Goal: Task Accomplishment & Management: Manage account settings

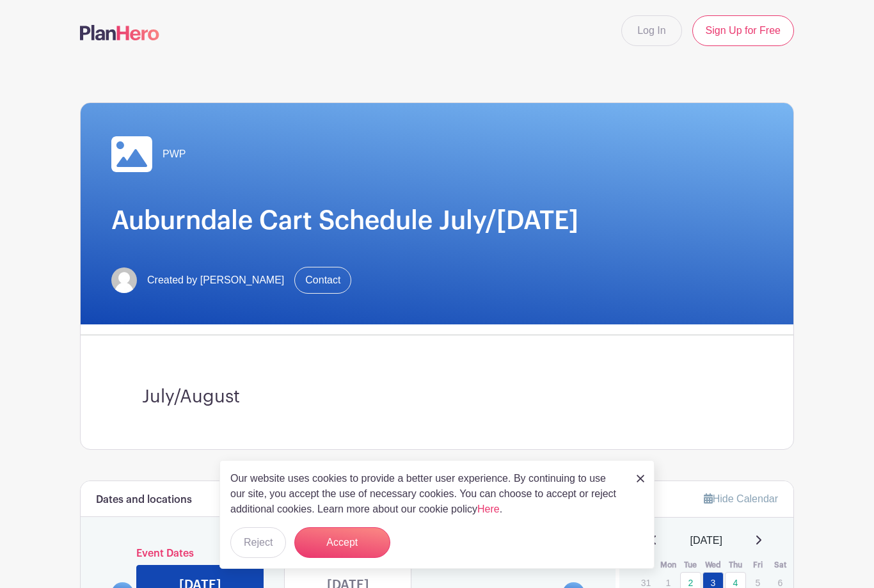
click at [350, 543] on button "Accept" at bounding box center [342, 542] width 96 height 31
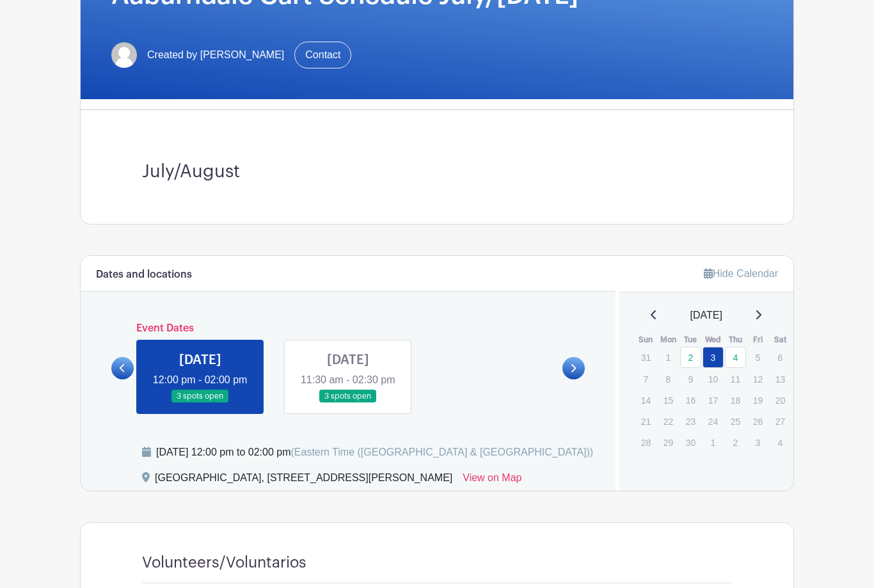
scroll to position [225, 0]
click at [760, 358] on p "5" at bounding box center [758, 358] width 21 height 20
click at [762, 314] on icon at bounding box center [759, 314] width 5 height 9
click at [573, 373] on icon at bounding box center [573, 369] width 6 height 10
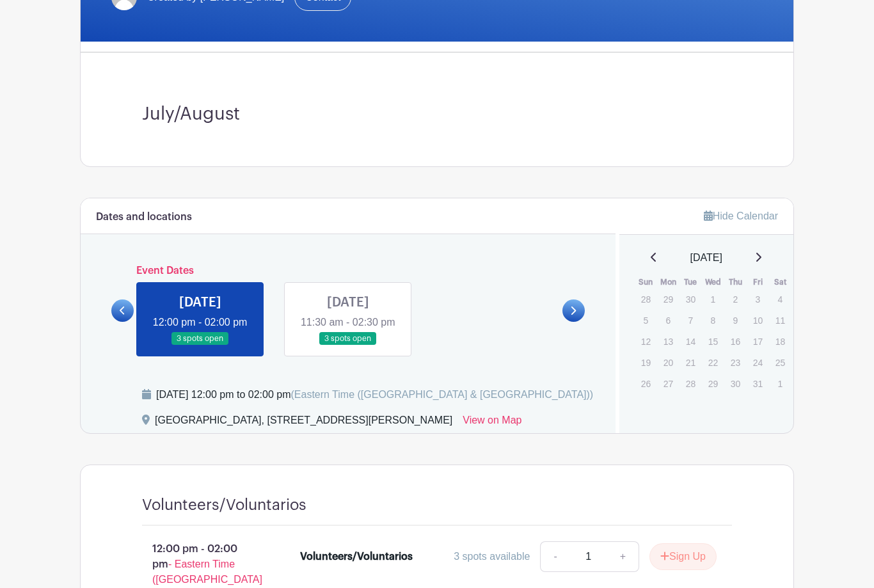
scroll to position [284, 0]
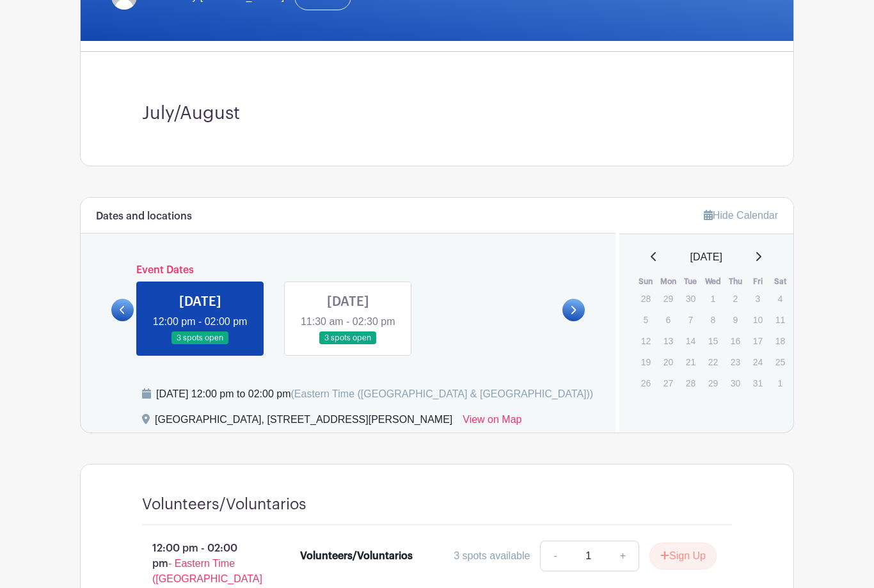
click at [575, 312] on link at bounding box center [574, 310] width 22 height 22
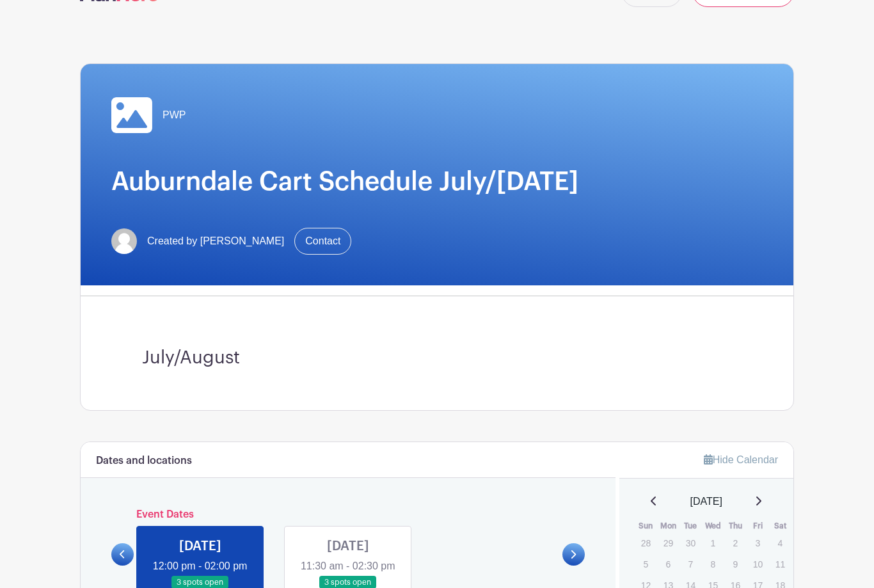
scroll to position [0, 0]
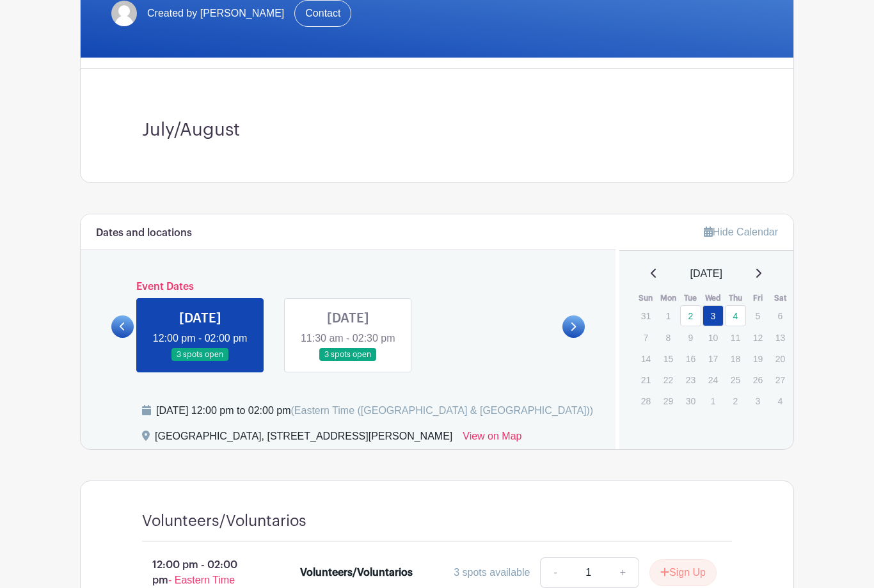
scroll to position [267, 0]
click at [576, 332] on icon at bounding box center [573, 327] width 6 height 10
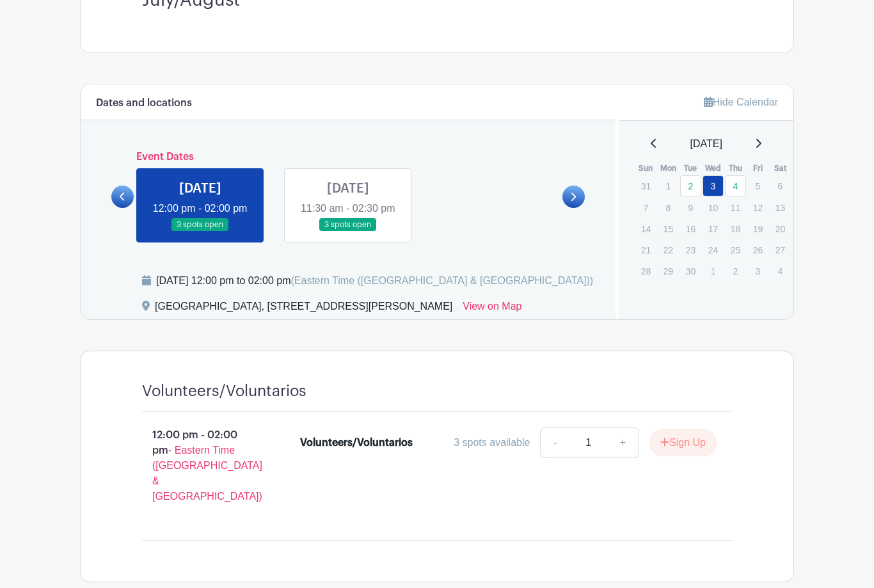
scroll to position [390, 0]
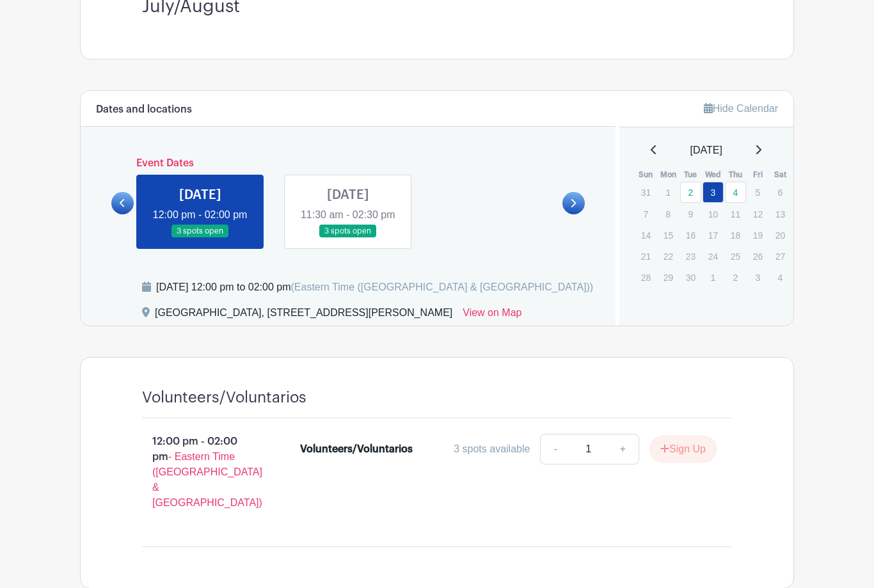
click at [580, 214] on link at bounding box center [574, 203] width 22 height 22
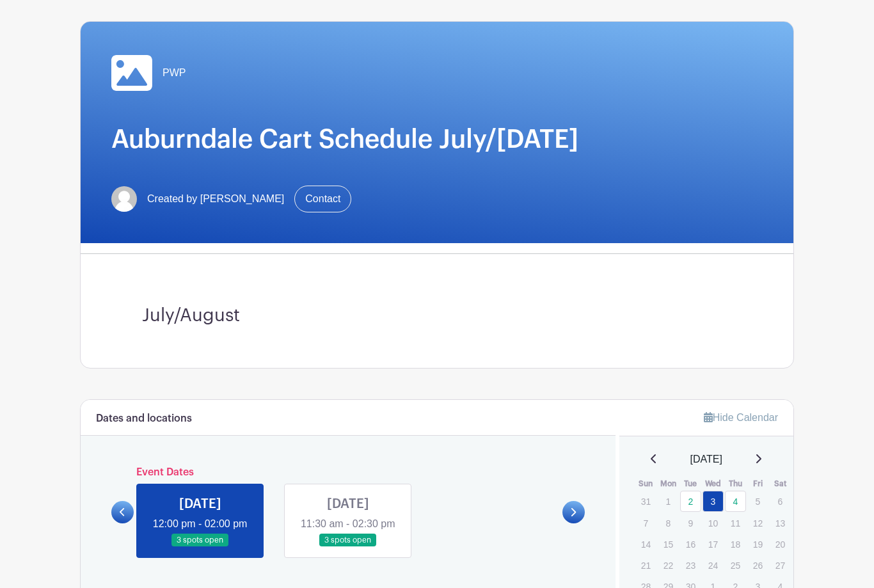
scroll to position [140, 0]
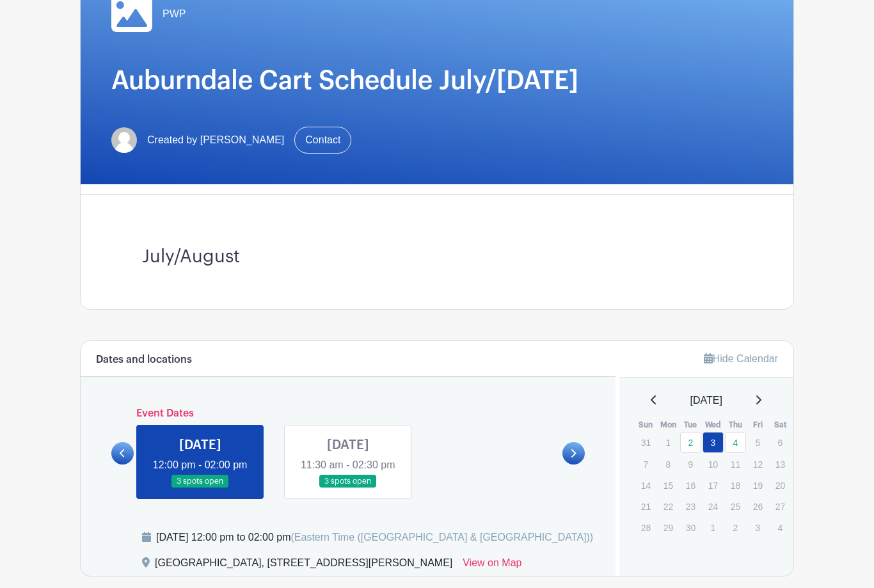
click at [723, 399] on span "September 2025" at bounding box center [707, 400] width 32 height 15
click at [740, 437] on link "4" at bounding box center [735, 442] width 21 height 21
click at [741, 446] on link "4" at bounding box center [735, 442] width 21 height 21
click at [717, 442] on link "3" at bounding box center [713, 442] width 21 height 21
click at [715, 440] on link "3" at bounding box center [713, 442] width 21 height 21
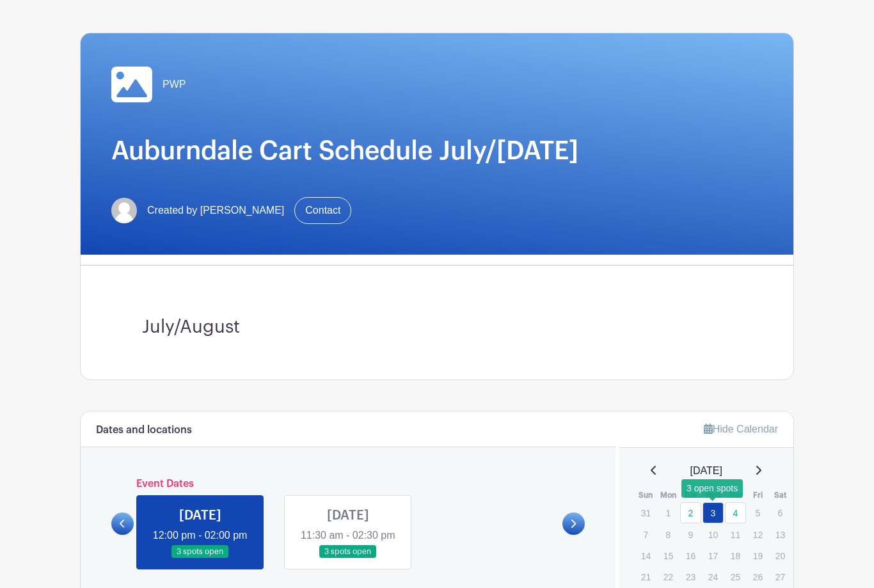
scroll to position [0, 0]
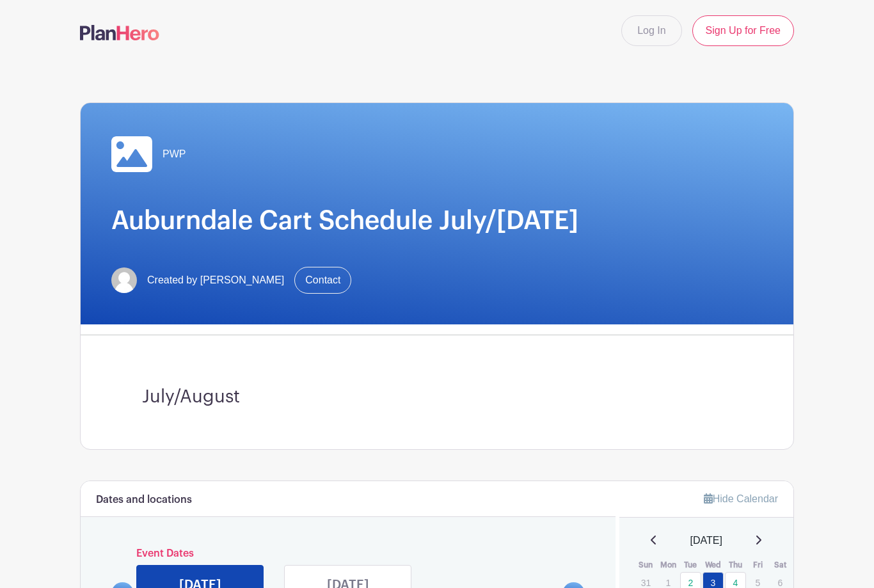
click at [666, 33] on link "Log In" at bounding box center [652, 30] width 60 height 31
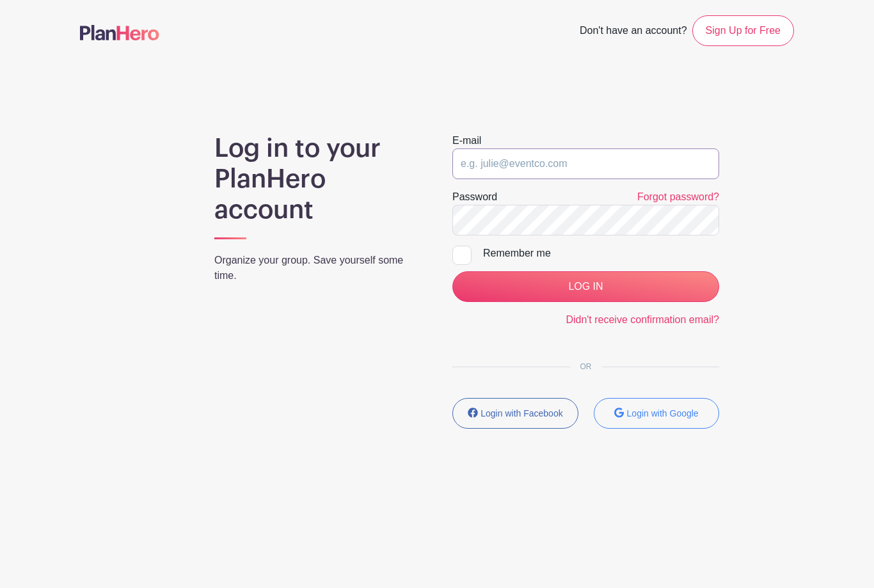
click at [543, 166] on input "email" at bounding box center [586, 164] width 267 height 31
type input "dariommy@gmail.com"
click at [586, 287] on input "LOG IN" at bounding box center [586, 286] width 267 height 31
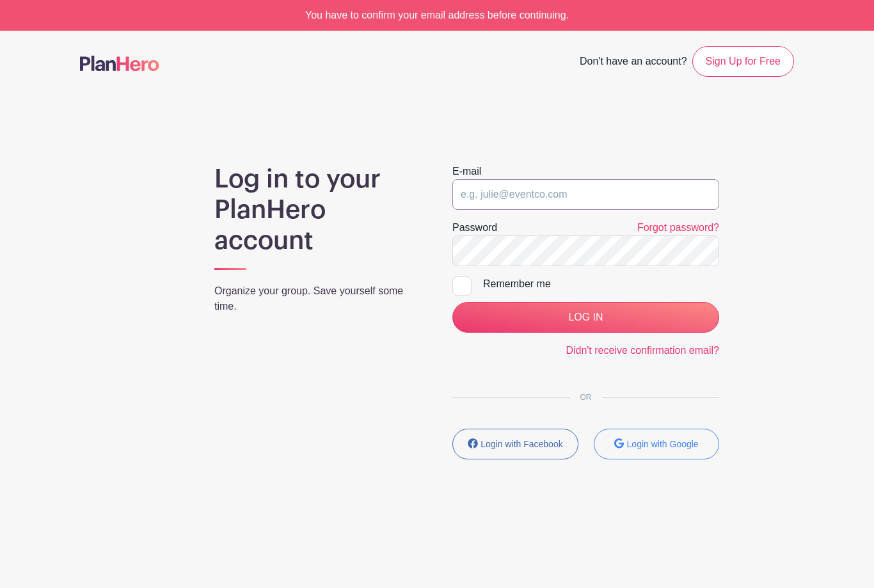
type input "dariommy@gmail.com"
click at [551, 319] on input "LOG IN" at bounding box center [586, 317] width 267 height 31
click at [771, 297] on div "Log in to your PlanHero account Organize your group. Save yourself some time. E…" at bounding box center [437, 317] width 714 height 306
click at [685, 442] on small "Login with Google" at bounding box center [663, 444] width 72 height 10
click at [789, 357] on div "Log in to your PlanHero account Organize your group. Save yourself some time. E…" at bounding box center [437, 317] width 714 height 306
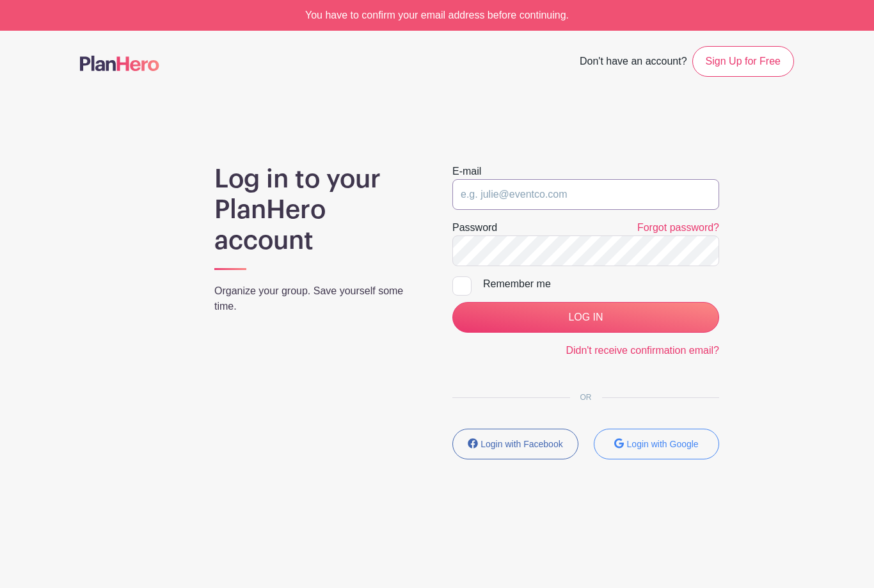
click at [639, 199] on input "email" at bounding box center [586, 194] width 267 height 31
type input "dariommy@gmail.com"
click at [645, 319] on input "LOG IN" at bounding box center [586, 317] width 267 height 31
click at [797, 232] on div "Log in to your PlanHero account Organize your group. Save yourself some time. E…" at bounding box center [437, 317] width 730 height 306
click at [109, 68] on img at bounding box center [119, 63] width 79 height 15
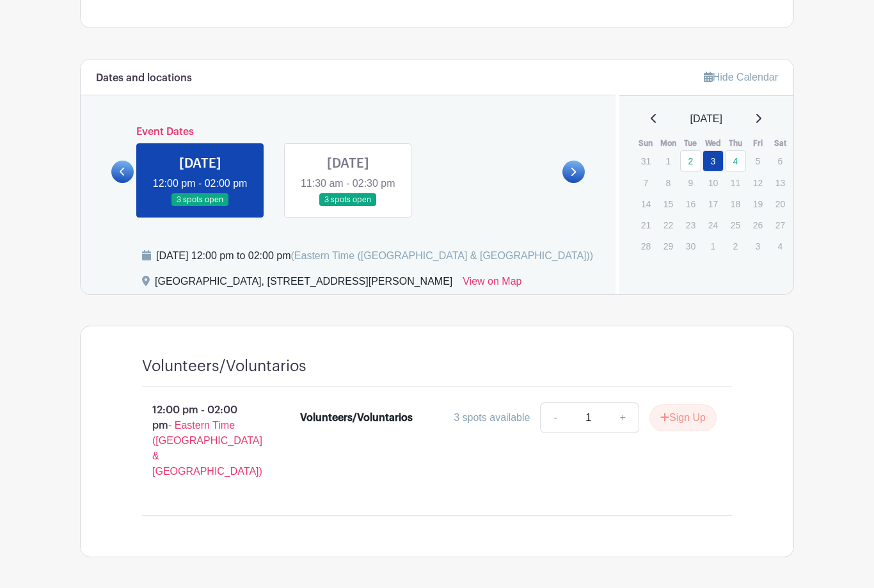
scroll to position [422, 0]
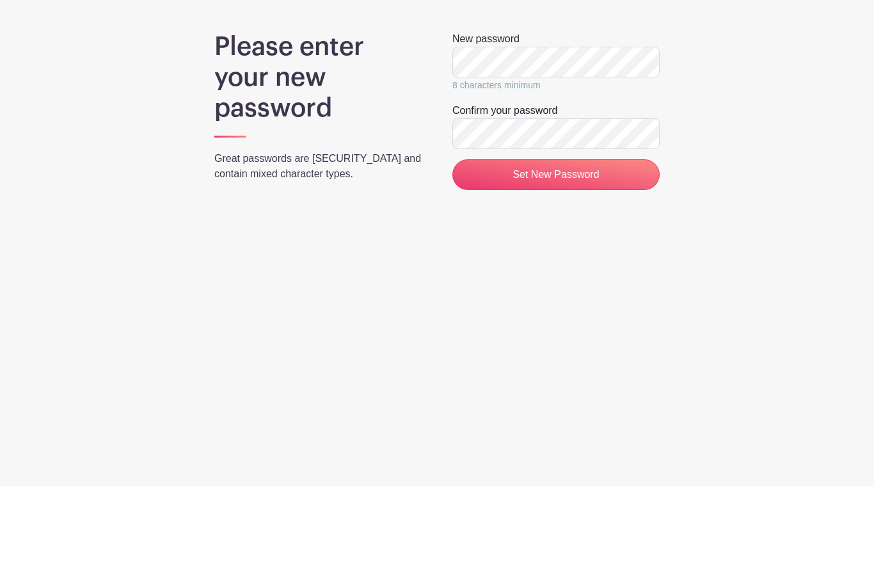
click at [570, 261] on input "Set New Password" at bounding box center [556, 276] width 207 height 31
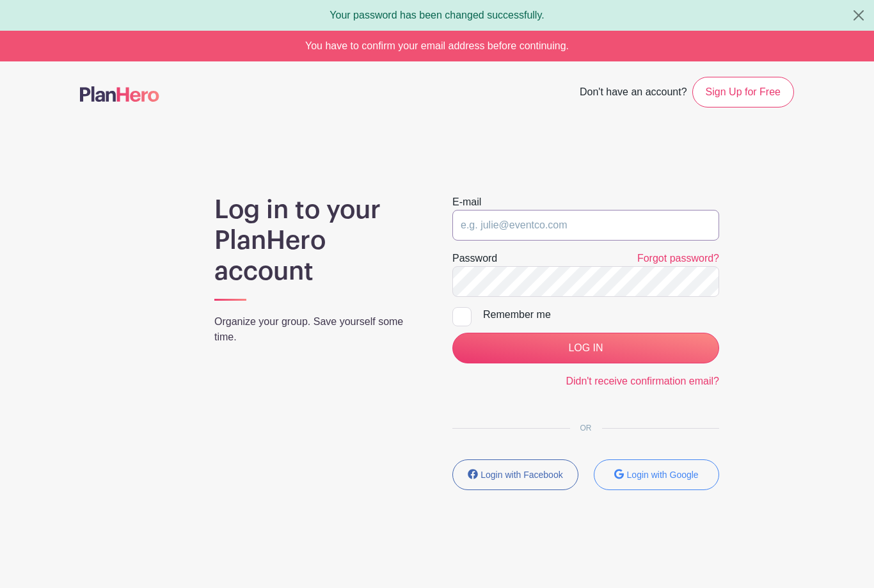
type input "[EMAIL_ADDRESS][DOMAIN_NAME]"
click at [499, 348] on input "LOG IN" at bounding box center [586, 348] width 267 height 31
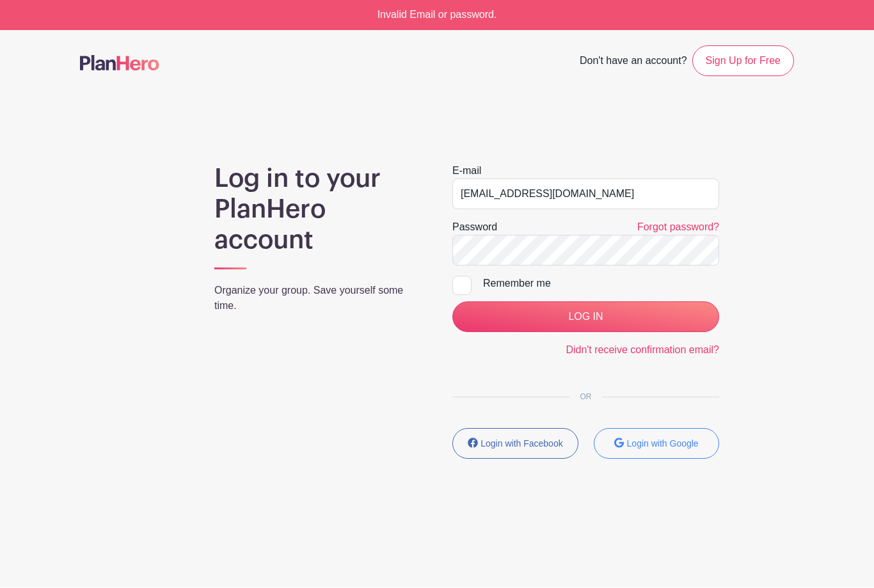
click at [532, 317] on input "LOG IN" at bounding box center [586, 317] width 267 height 31
